Goal: Transaction & Acquisition: Purchase product/service

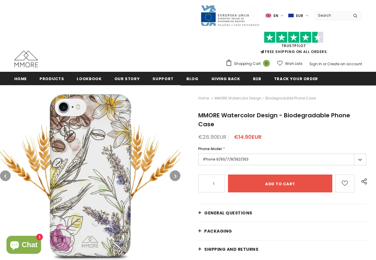
click at [358, 160] on label "iPhone 6/6S/7/8/SE2/SE3" at bounding box center [282, 160] width 168 height 12
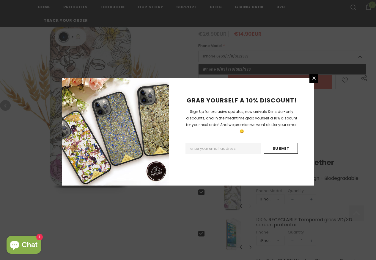
scroll to position [109, 0]
